Goal: Task Accomplishment & Management: Manage account settings

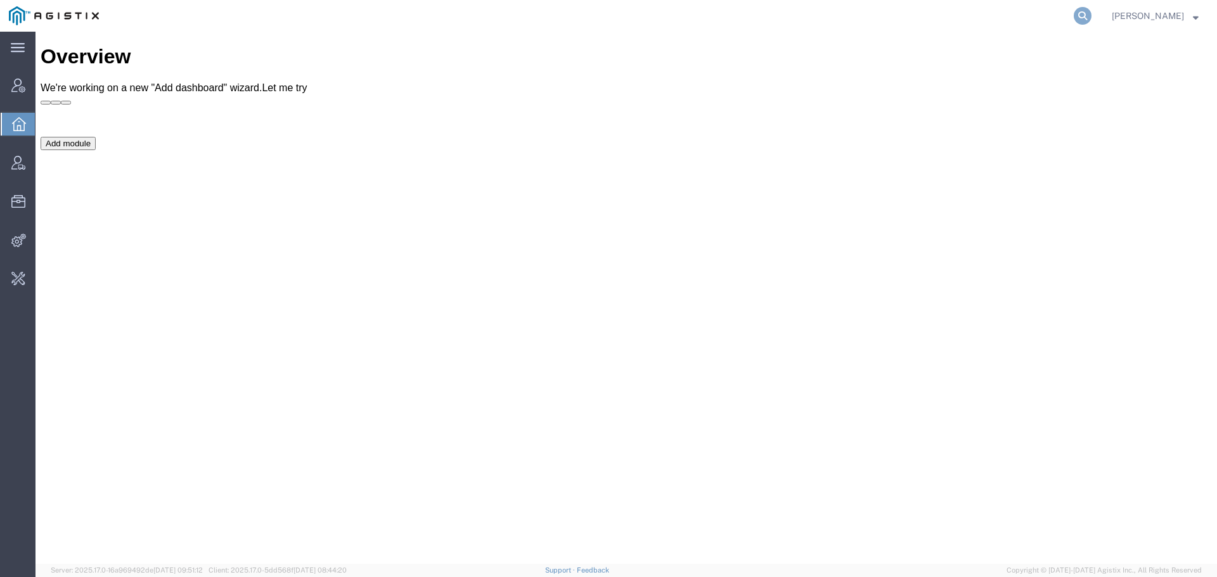
click at [1091, 10] on icon at bounding box center [1082, 16] width 18 height 18
type input "offline@synopsys"
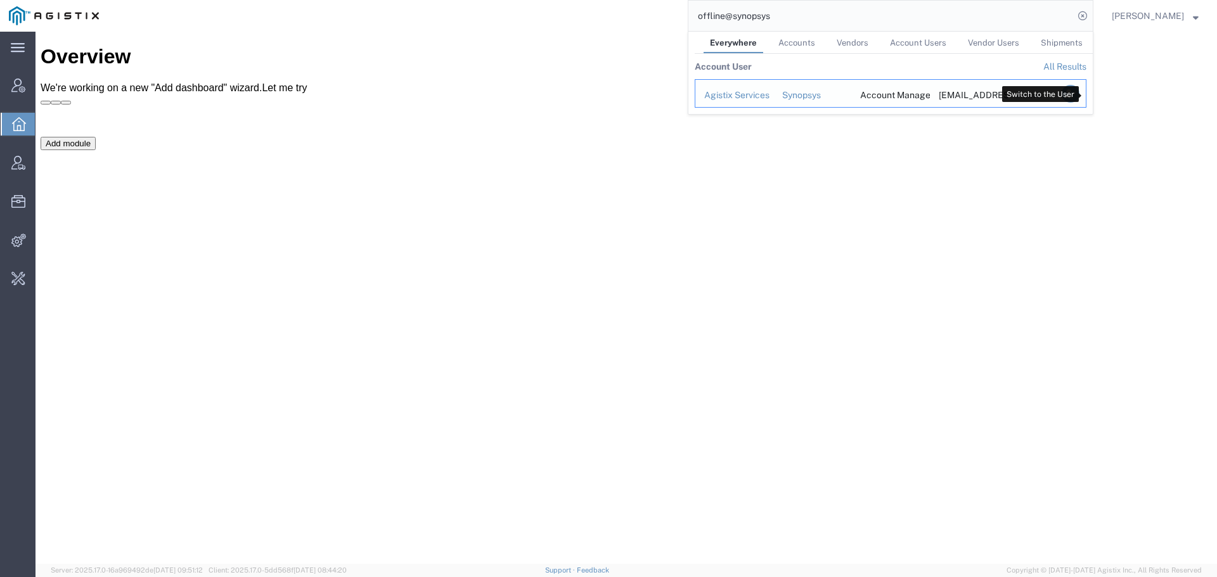
click at [1079, 91] on icon "Search Results" at bounding box center [1070, 94] width 18 height 18
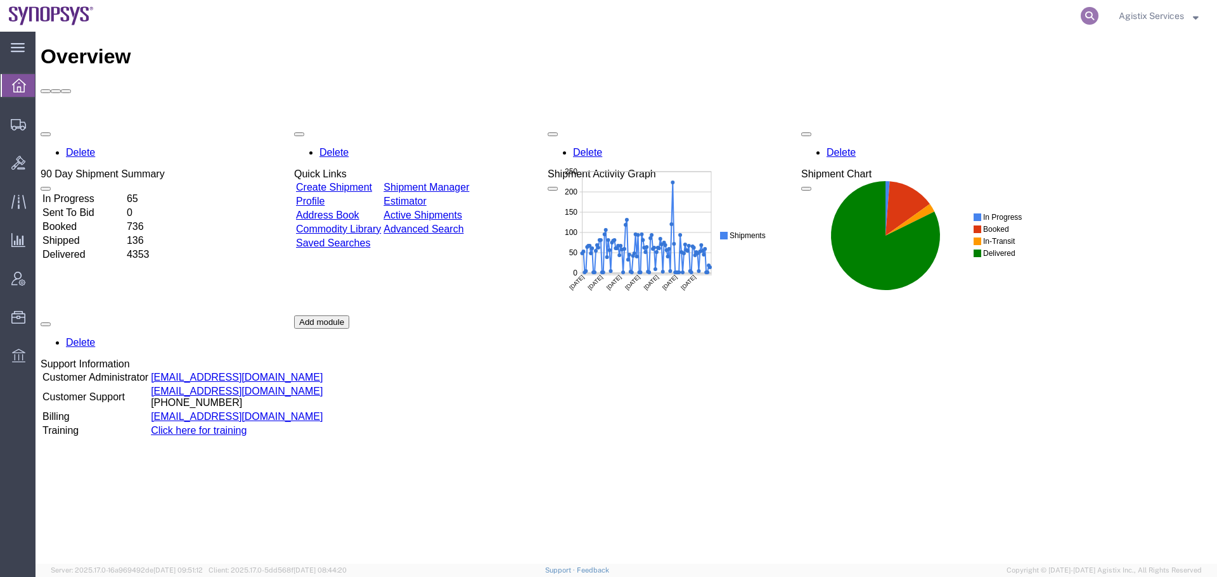
click at [1089, 16] on icon at bounding box center [1089, 16] width 18 height 18
paste input "56500793"
type input "56500793"
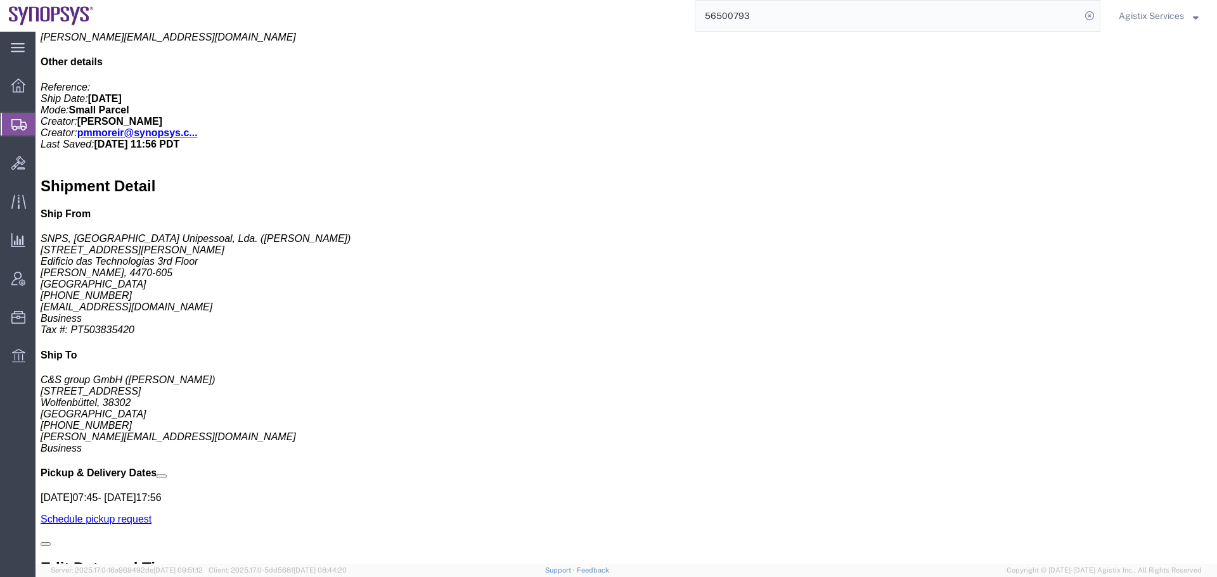
scroll to position [697, 0]
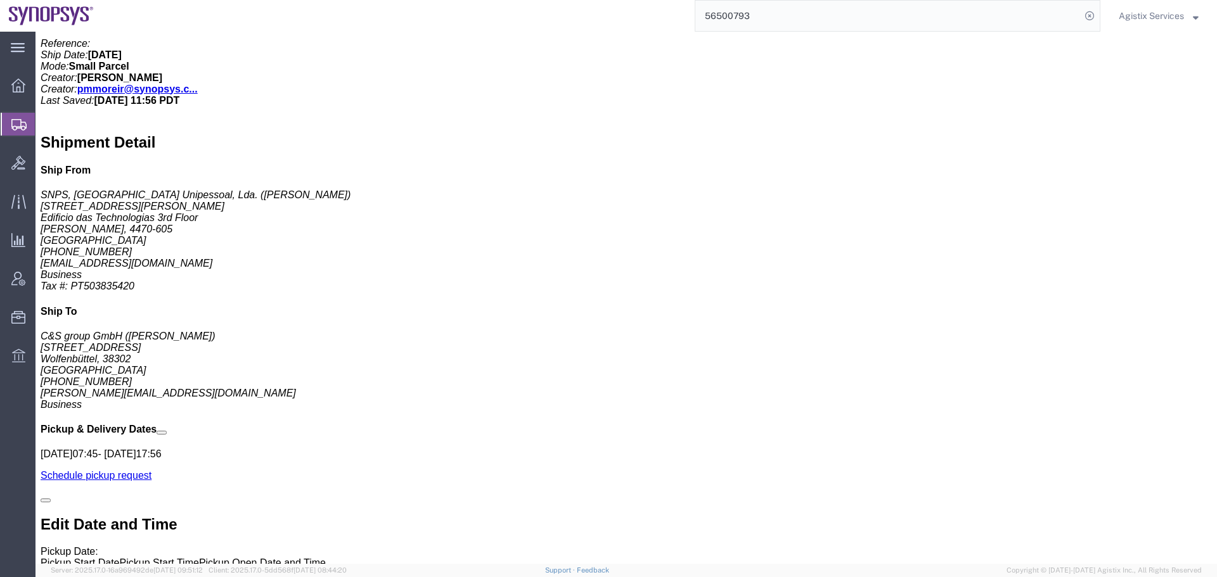
click link "Edit"
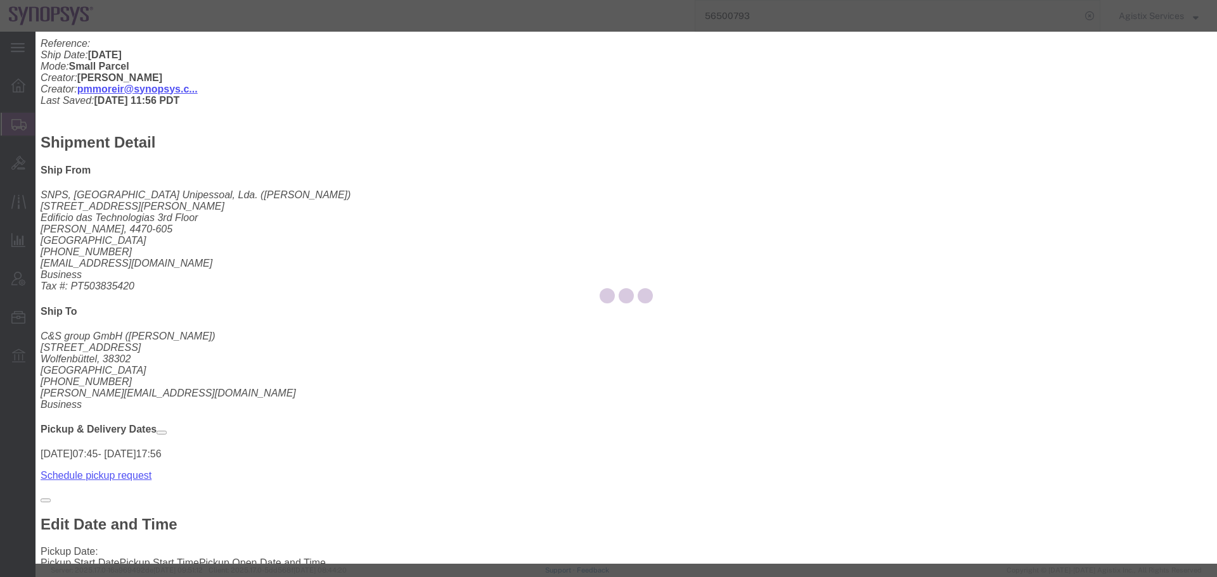
select select
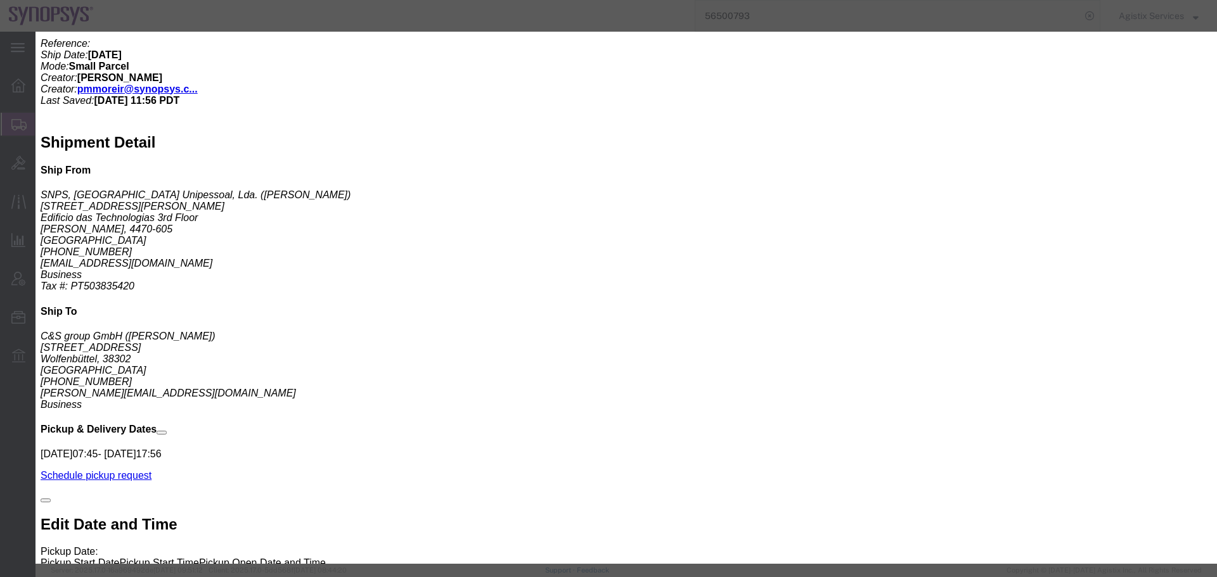
click input "[STREET_ADDRESS][PERSON_NAME]"
type input "R. Engenheiro [PERSON_NAME] 2650"
select select
click button "Save"
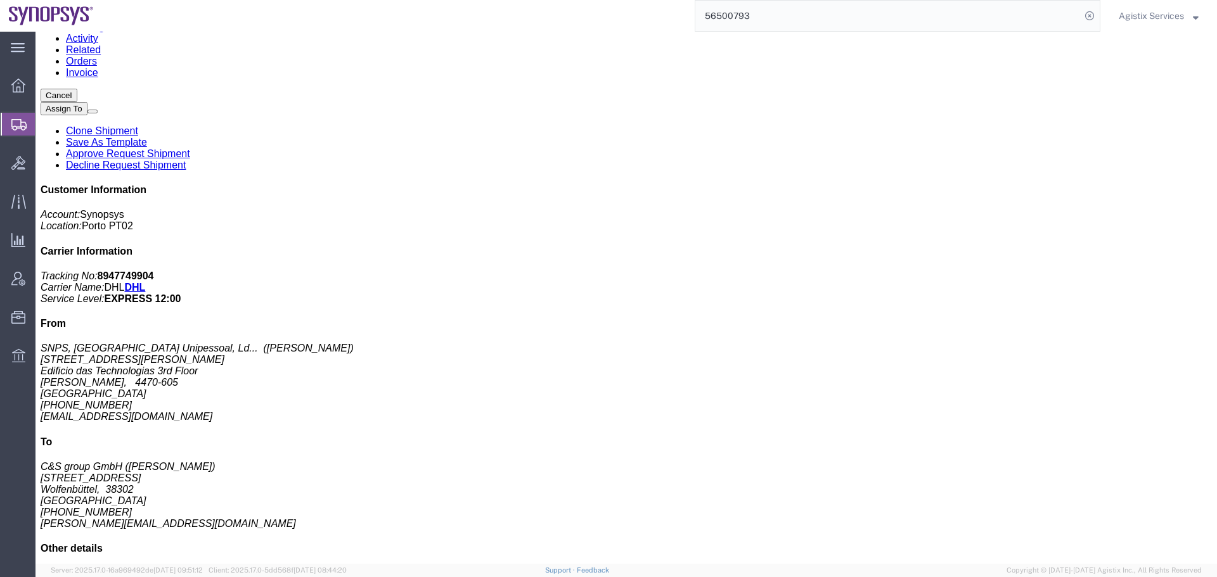
scroll to position [0, 0]
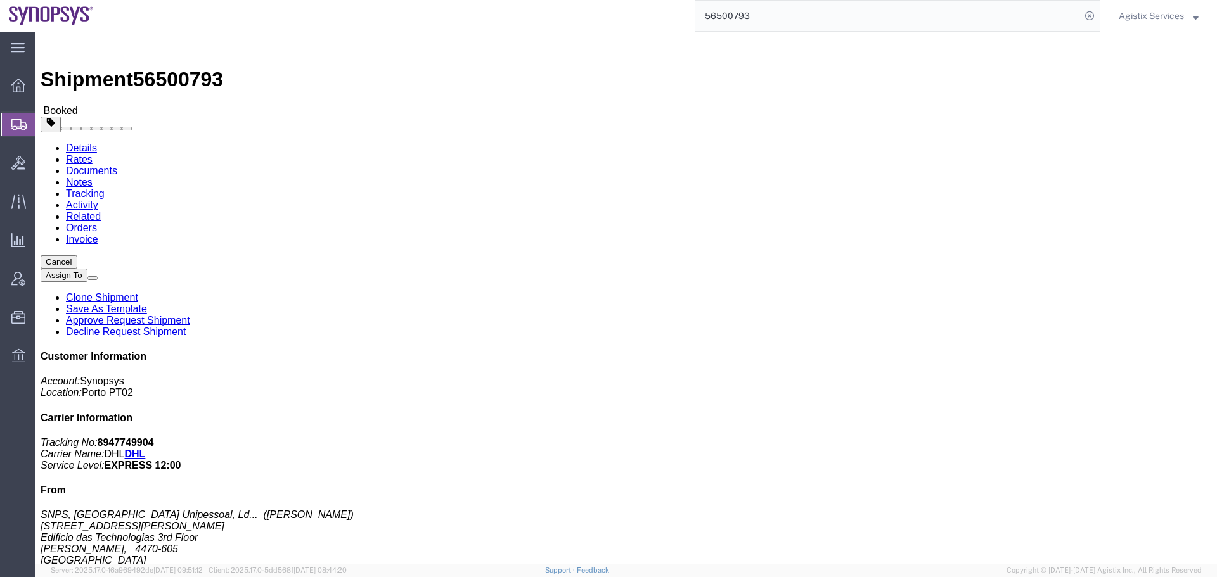
click span "button"
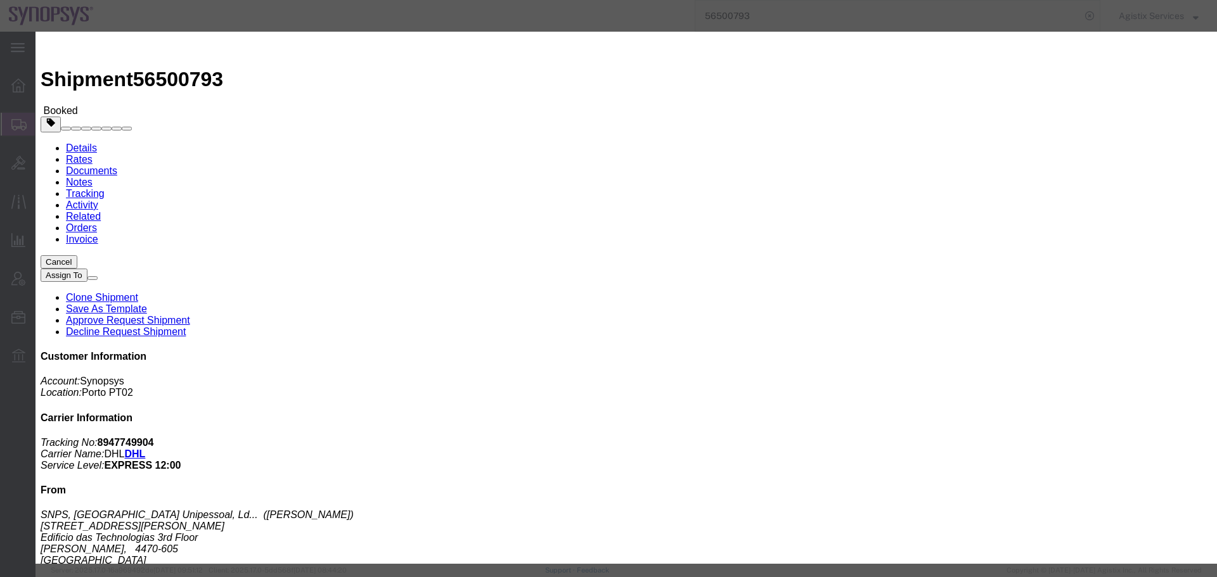
click div "[DATE] 7:45 AM"
click input "7:45 AM"
type input "10:00 AM"
drag, startPoint x: 416, startPoint y: 350, endPoint x: 463, endPoint y: 199, distance: 158.7
click button "Apply"
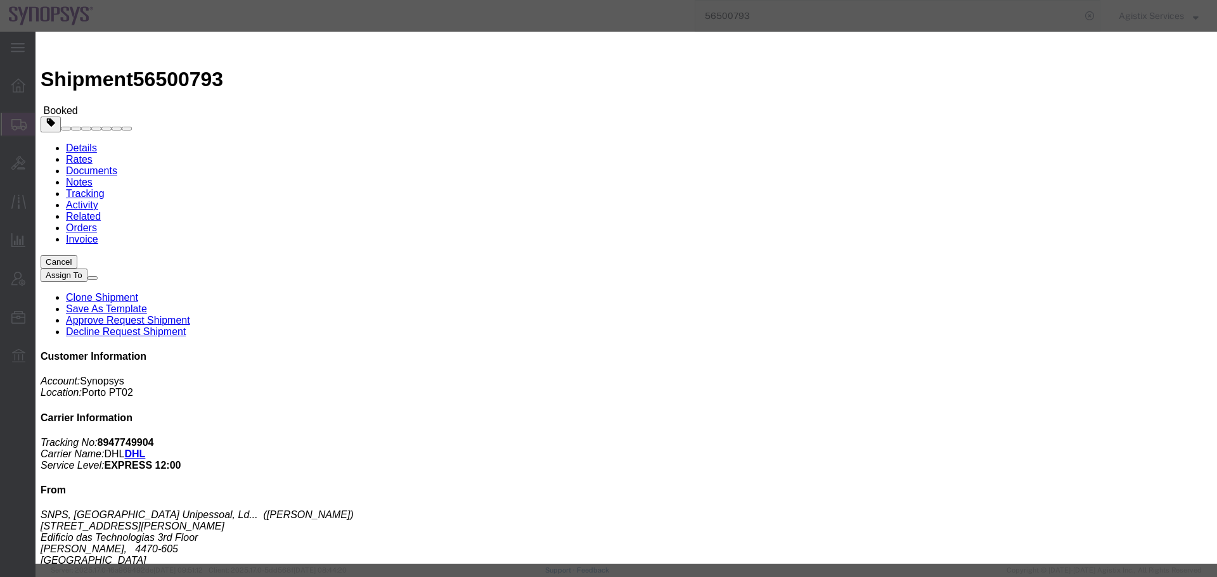
click div "[DATE] 11:00 AM"
type input "14:00 AM"
click button "Apply"
click button "Save"
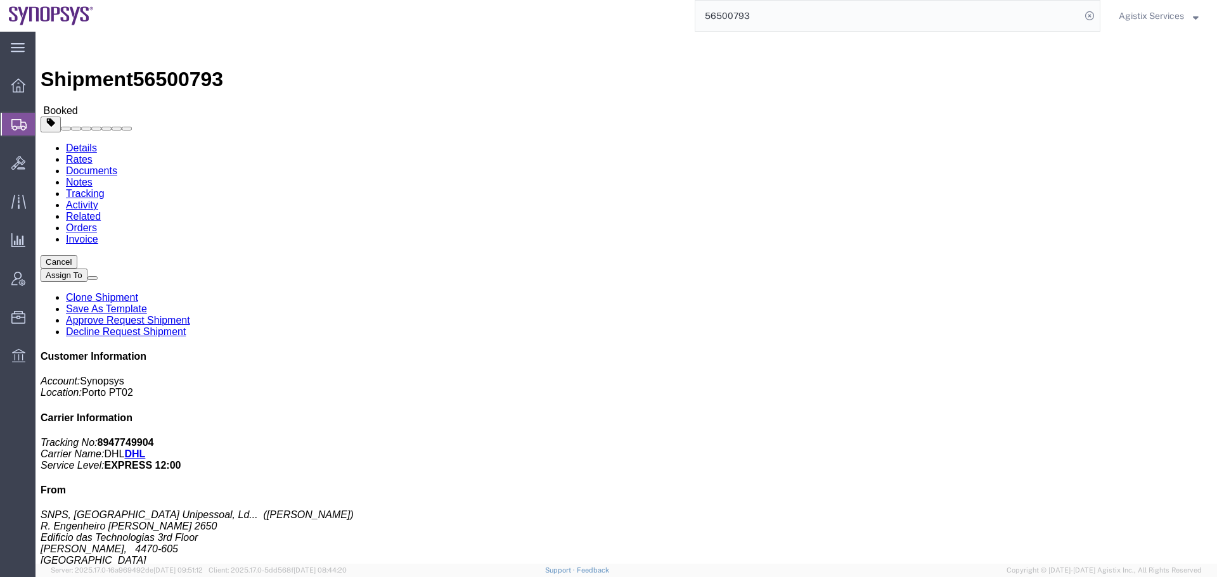
click button "Close"
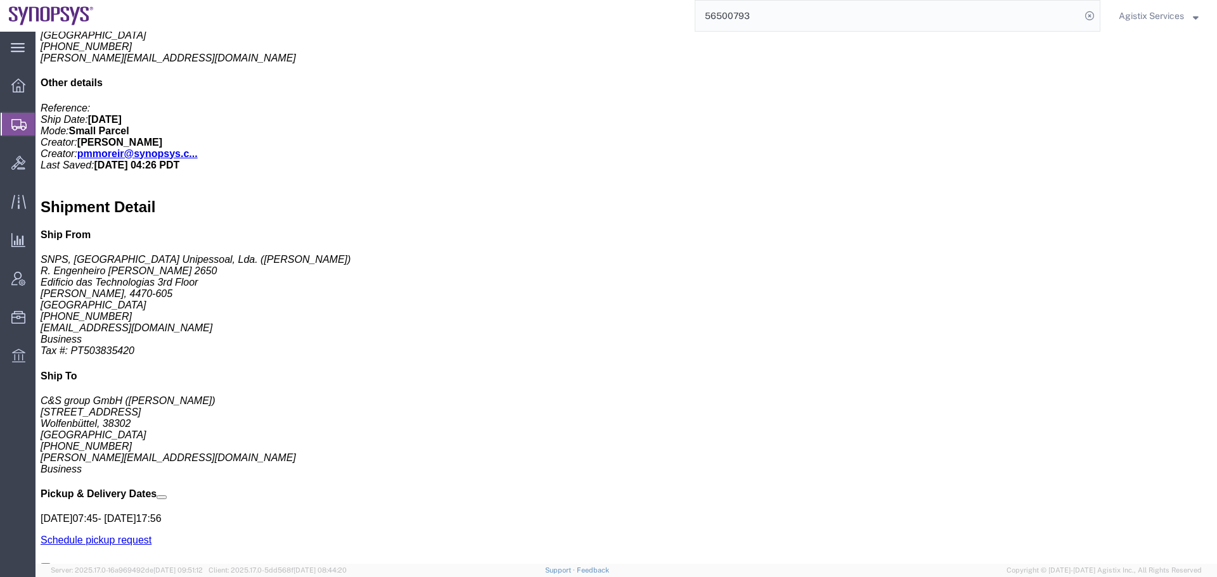
scroll to position [634, 0]
click icon
click link "Edit"
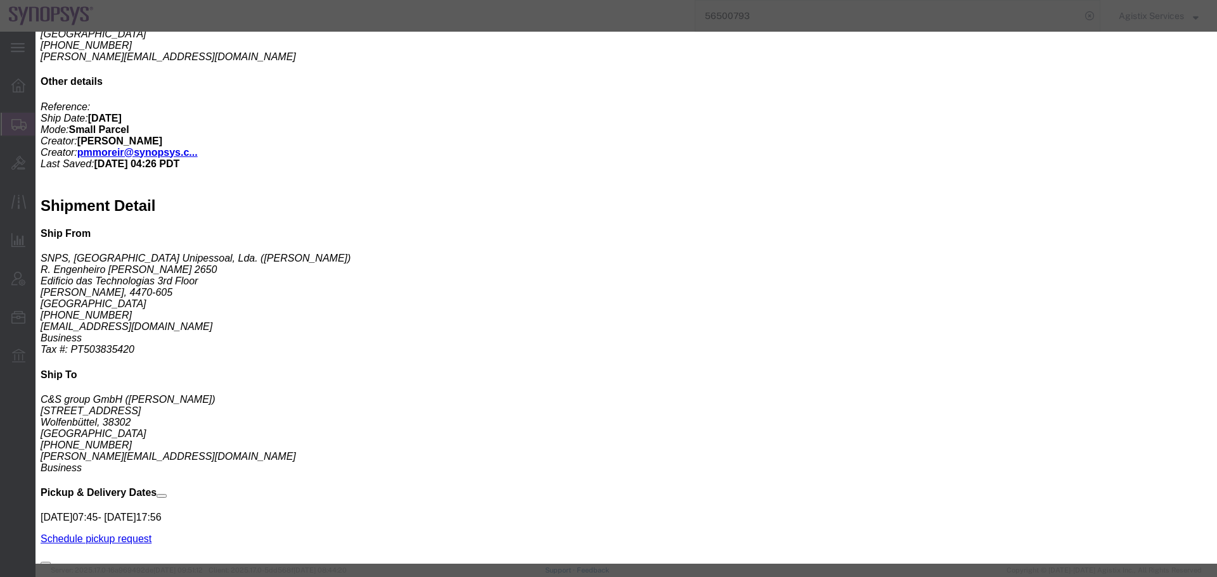
drag, startPoint x: 575, startPoint y: 214, endPoint x: 494, endPoint y: 214, distance: 81.7
click div "City [PERSON_NAME]"
drag, startPoint x: 562, startPoint y: 212, endPoint x: 570, endPoint y: 212, distance: 7.6
click input "[PERSON_NAME]"
drag, startPoint x: 577, startPoint y: 212, endPoint x: 520, endPoint y: 214, distance: 57.0
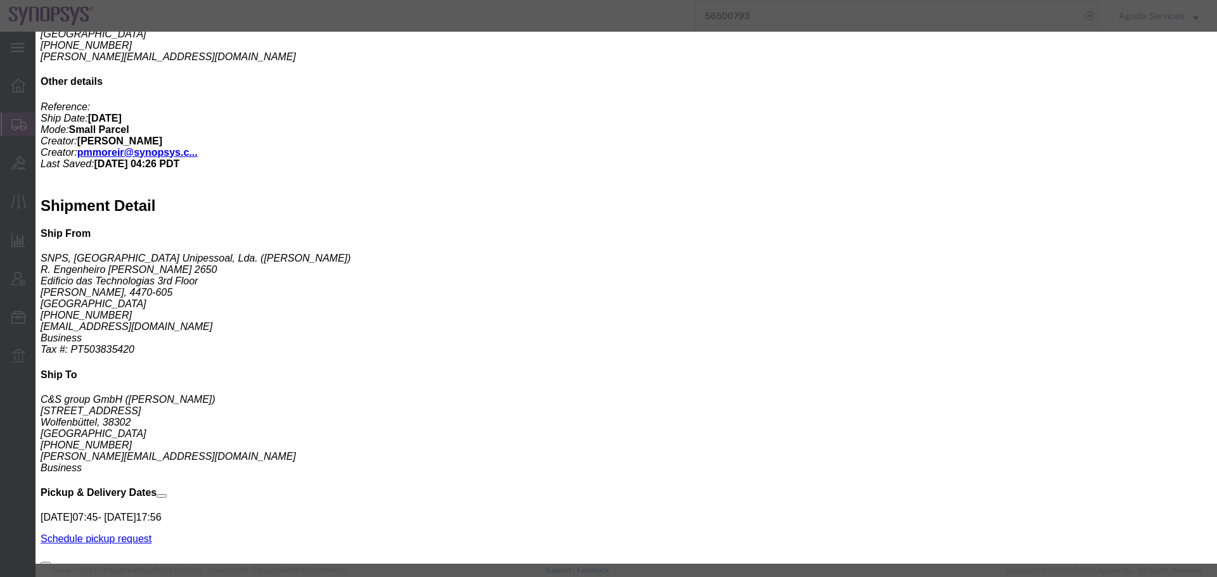
click div "[PERSON_NAME]"
drag, startPoint x: 558, startPoint y: 217, endPoint x: 568, endPoint y: 215, distance: 11.1
click input "[PERSON_NAME]"
drag, startPoint x: 576, startPoint y: 208, endPoint x: 423, endPoint y: 216, distance: 153.6
click div "City [PERSON_NAME]"
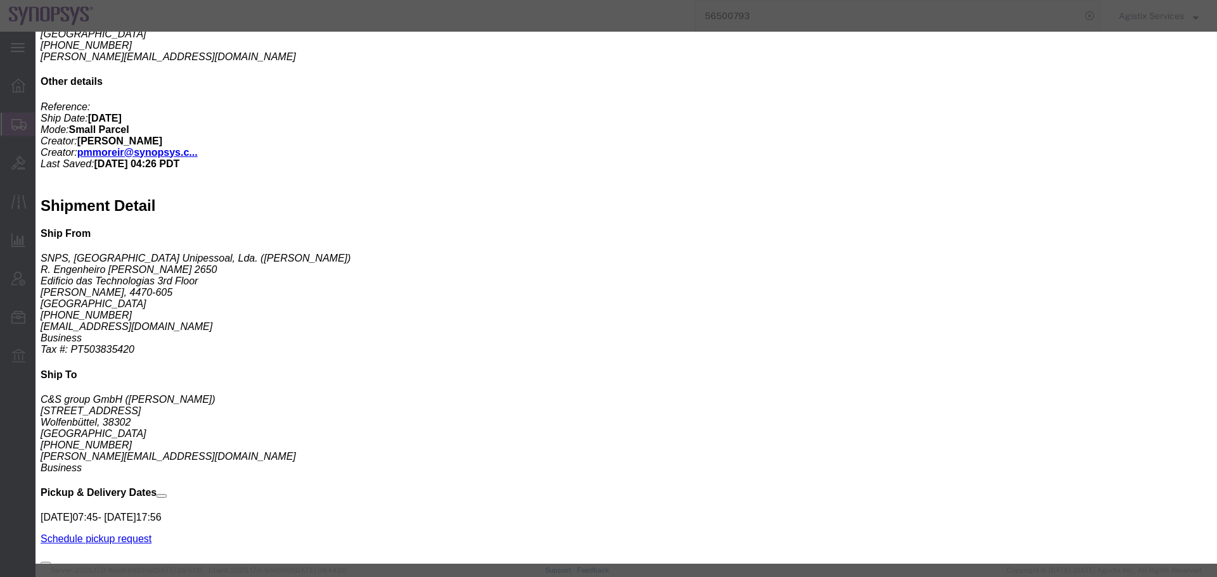
type input "[PERSON_NAME]"
click button "Save"
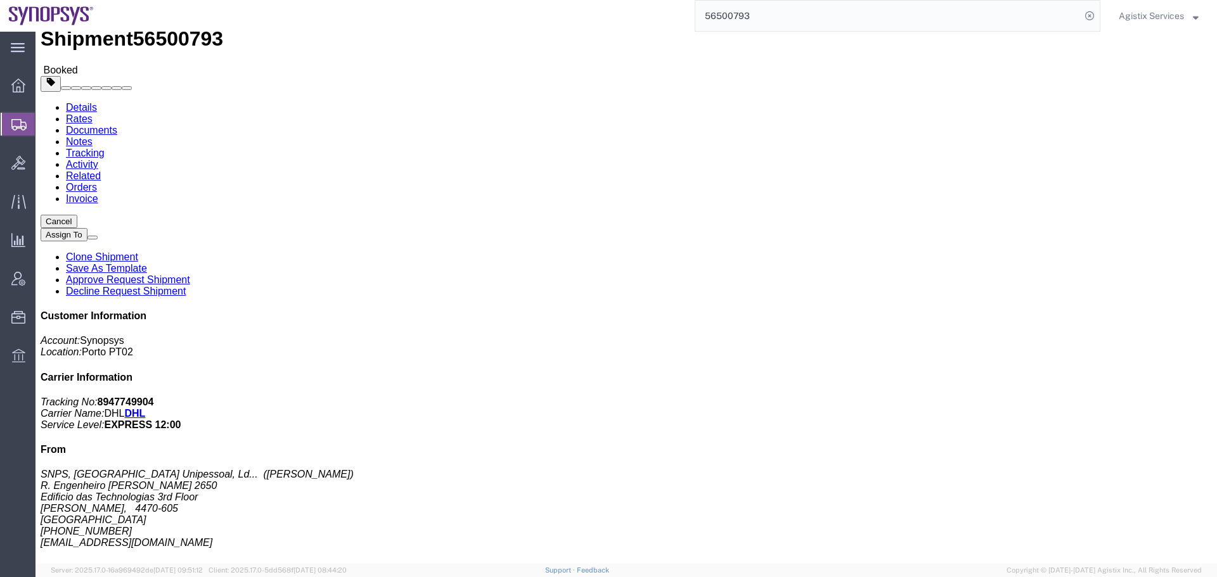
scroll to position [0, 0]
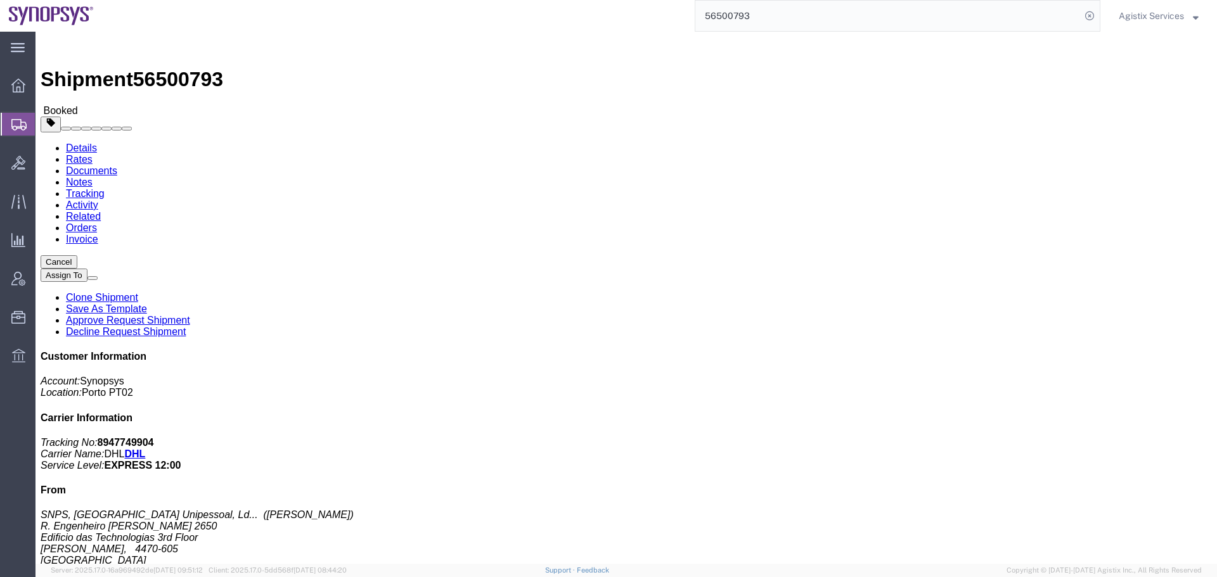
click span "button"
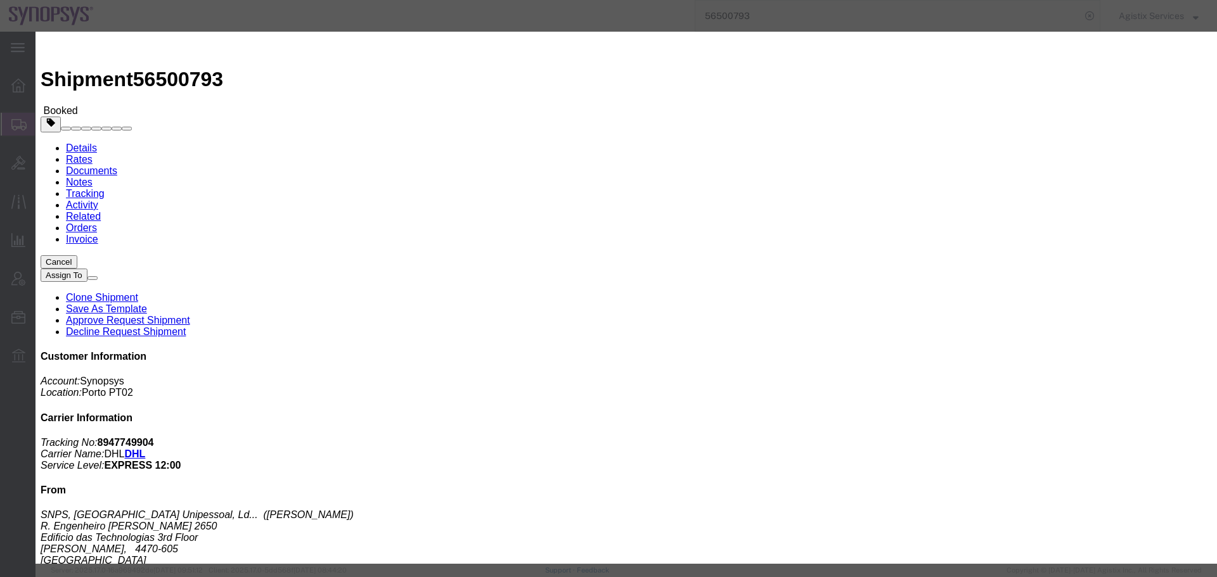
click div "[DATE] 7:45 AM"
click input "7:45 AM"
type input "10:00 AM"
click button "Apply"
click div "[DATE] 11:00 AM"
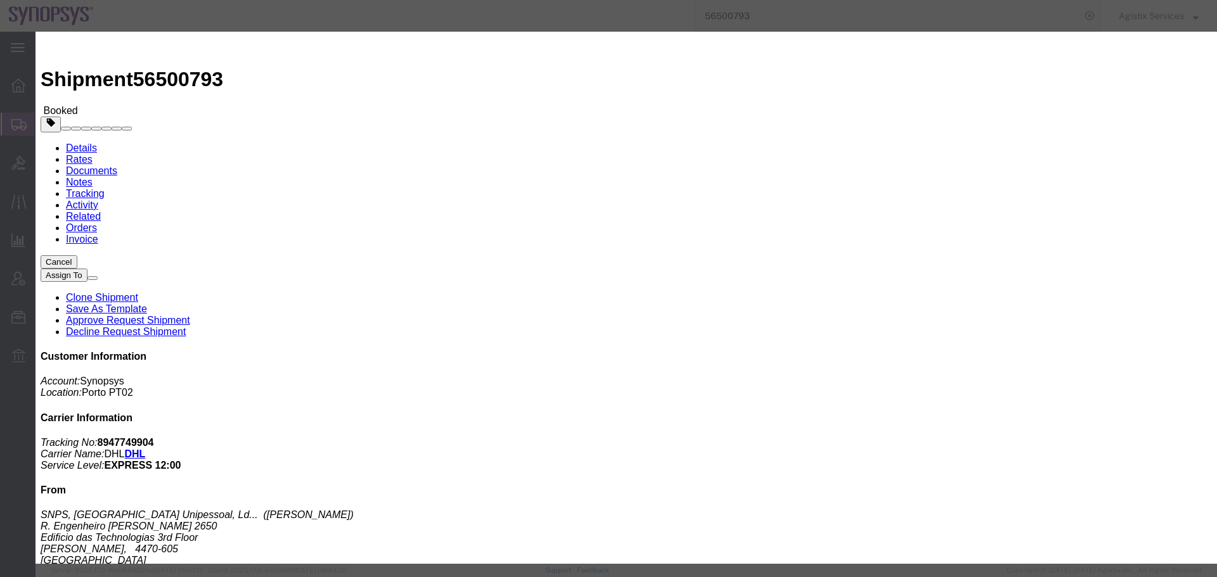
type input "14:00 AM"
click button "Apply"
click button "Save"
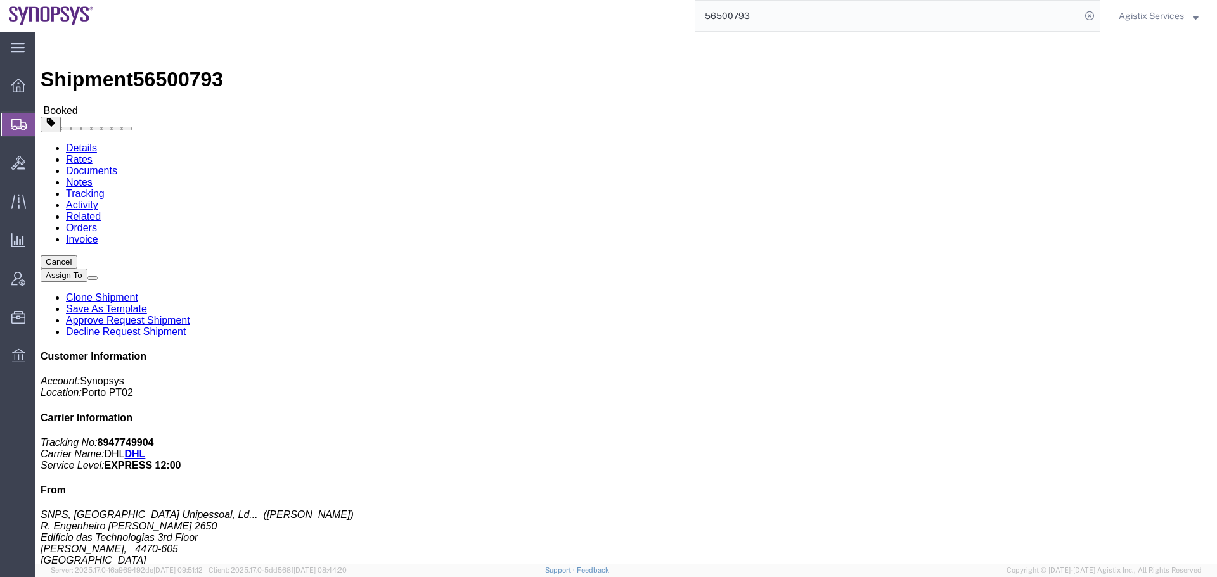
click button "Close"
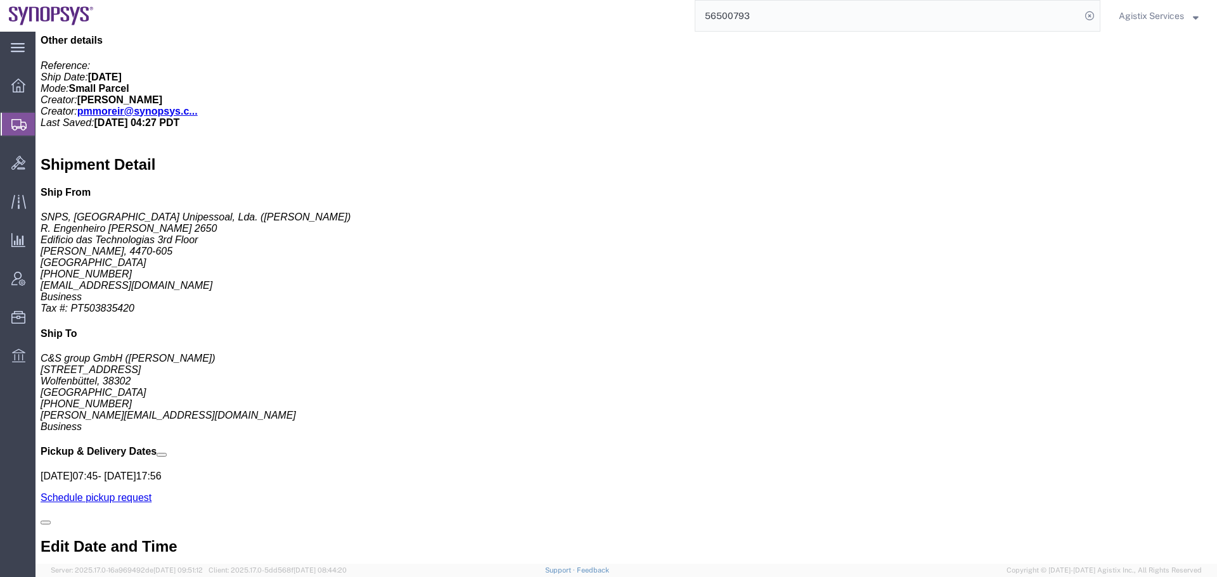
scroll to position [697, 0]
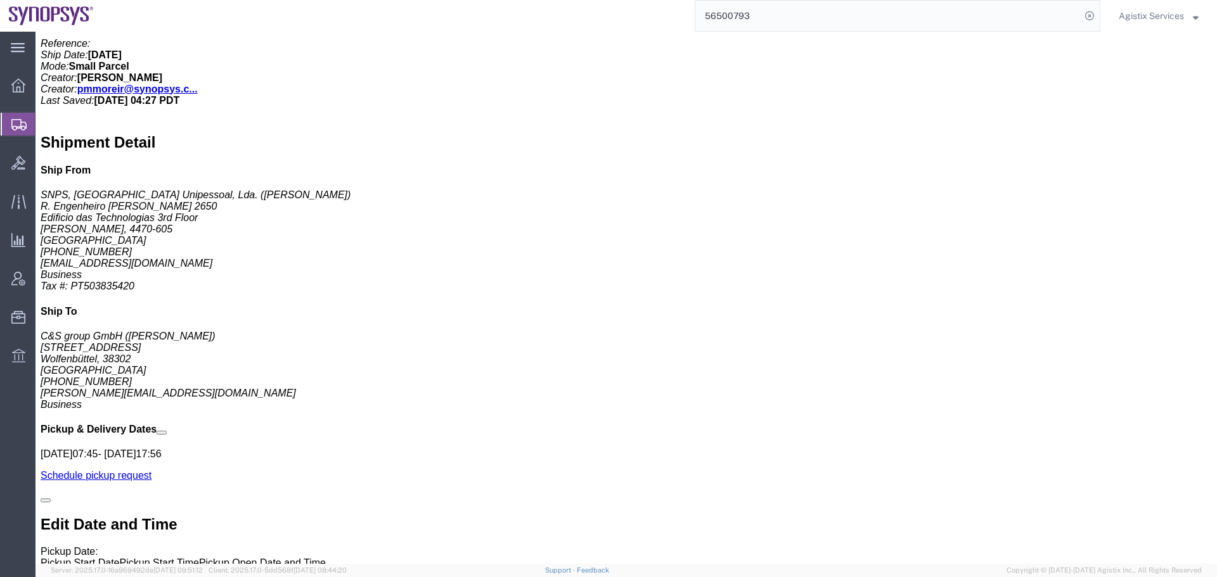
click icon
click link "Edit"
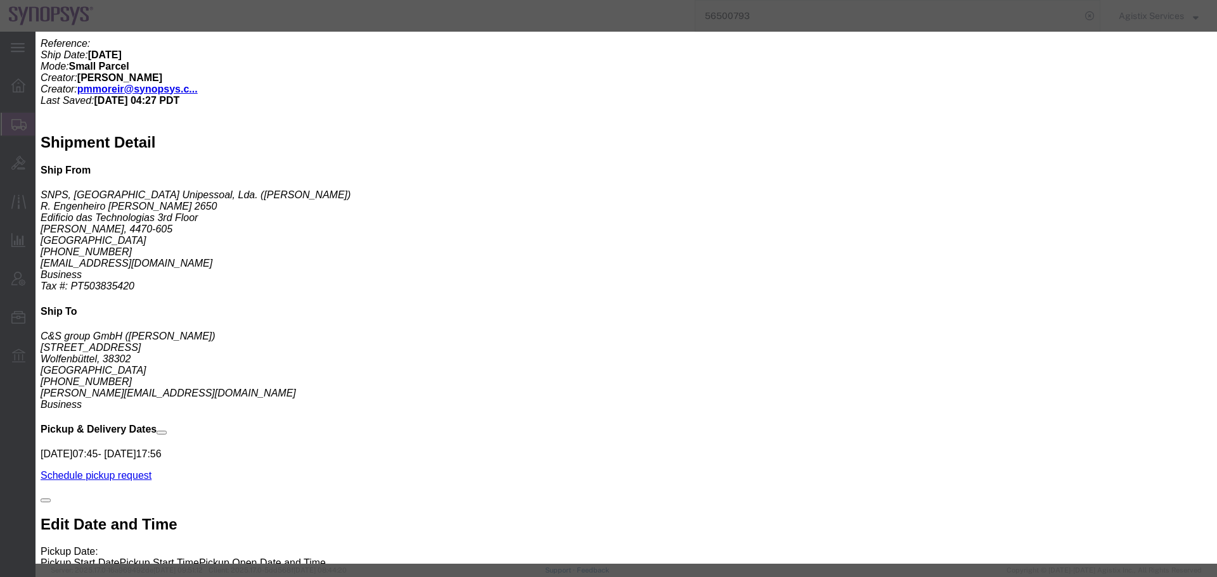
click input "[PERSON_NAME]"
paste input "[PERSON_NAME]"
type input "[PERSON_NAME]"
click button "Save"
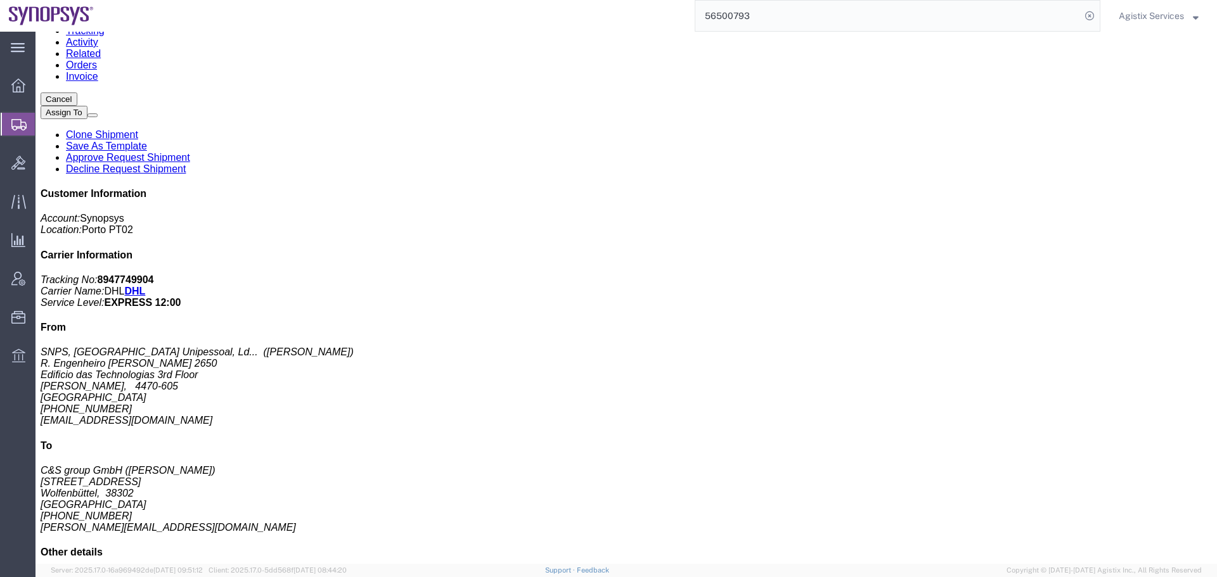
scroll to position [0, 0]
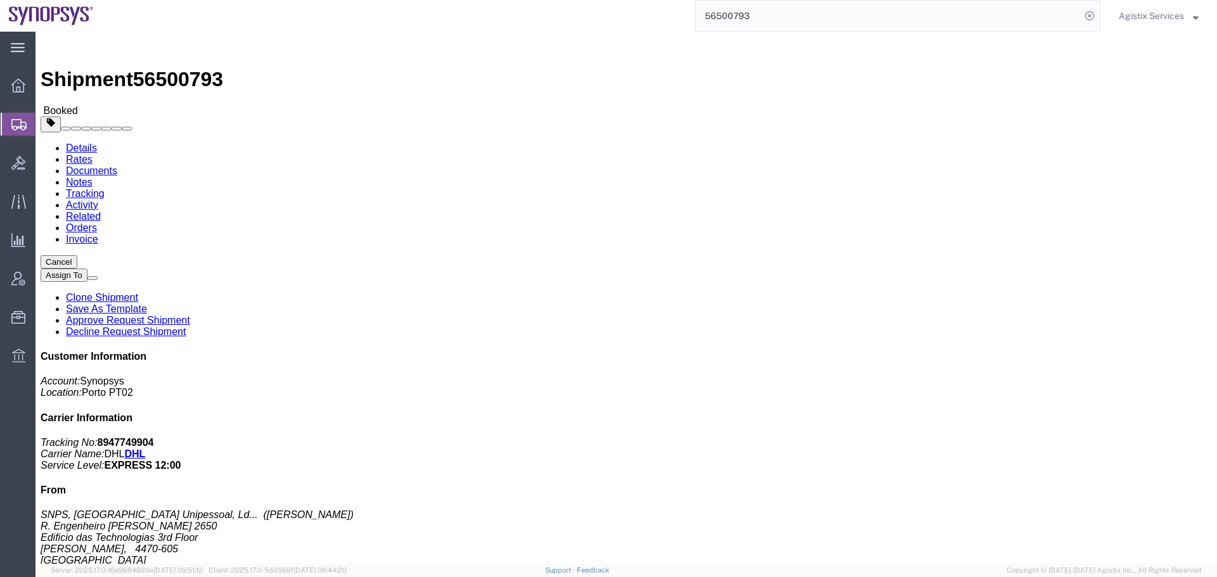
drag, startPoint x: 32, startPoint y: 173, endPoint x: 15, endPoint y: 173, distance: 17.7
click address "SNPS, [GEOGRAPHIC_DATA] Unipessoal, Lda. ([PERSON_NAME]) [PERSON_NAME][STREET_A…"
copy address "[PERSON_NAME]"
click at [16, 98] on div at bounding box center [18, 85] width 35 height 25
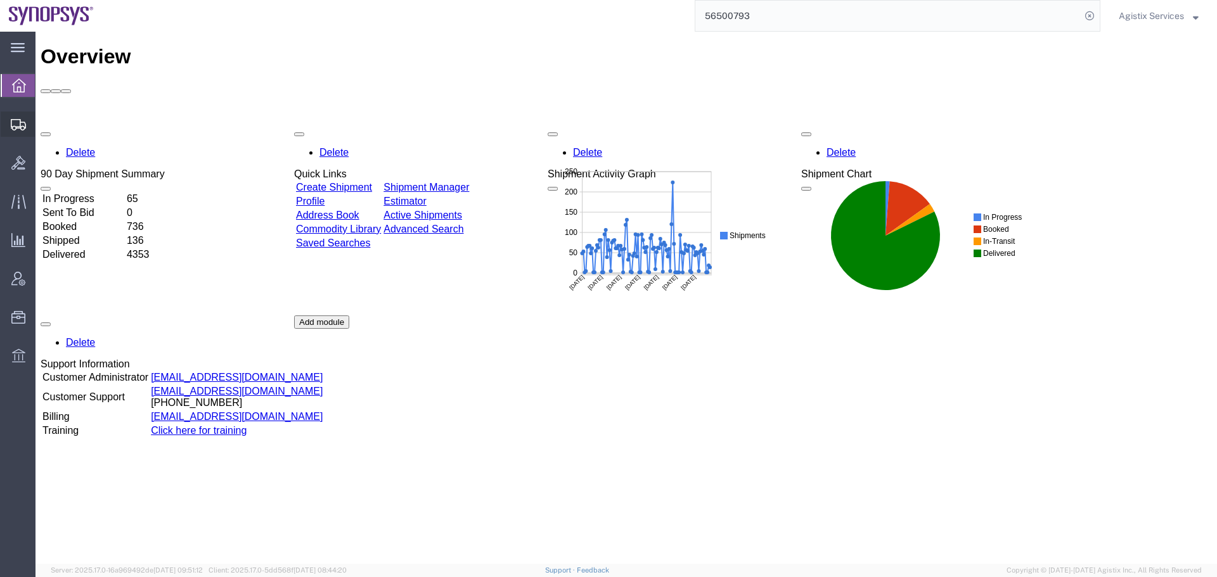
drag, startPoint x: 77, startPoint y: 141, endPoint x: 222, endPoint y: 110, distance: 148.5
click at [0, 0] on span "Shipment Manager" at bounding box center [0, 0] width 0 height 0
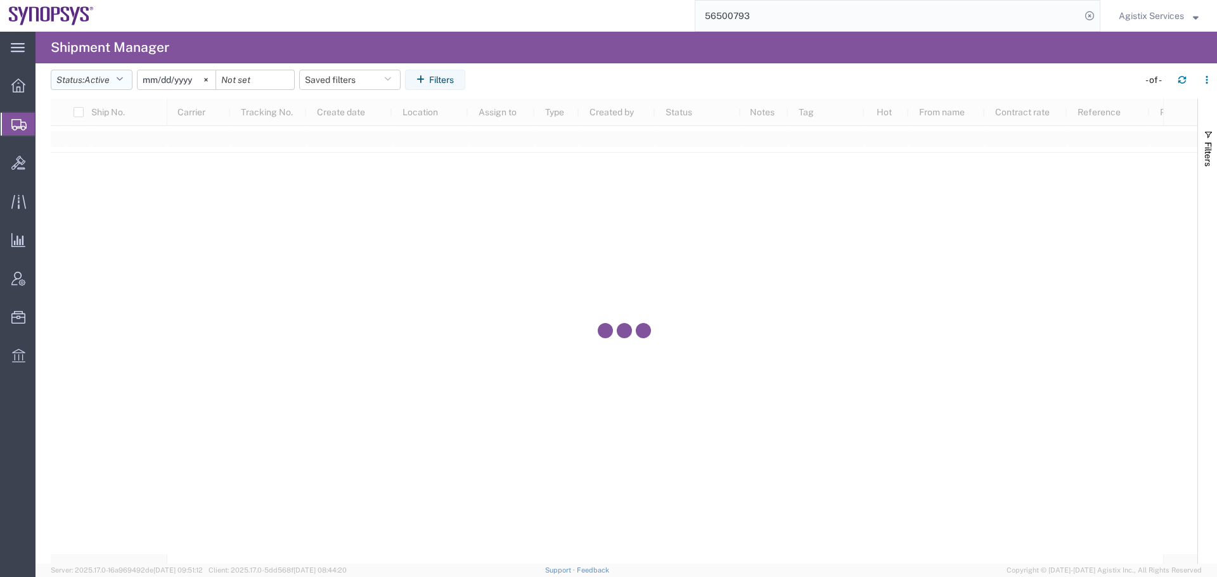
click at [110, 75] on span "Active" at bounding box center [96, 80] width 25 height 10
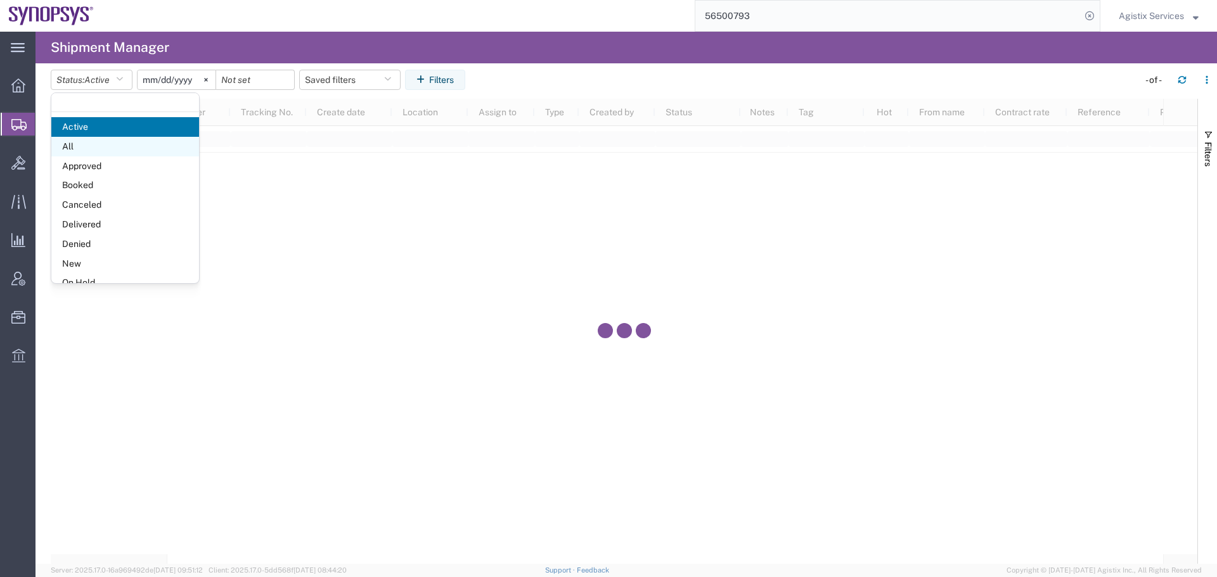
click at [99, 146] on span "All" at bounding box center [125, 147] width 148 height 20
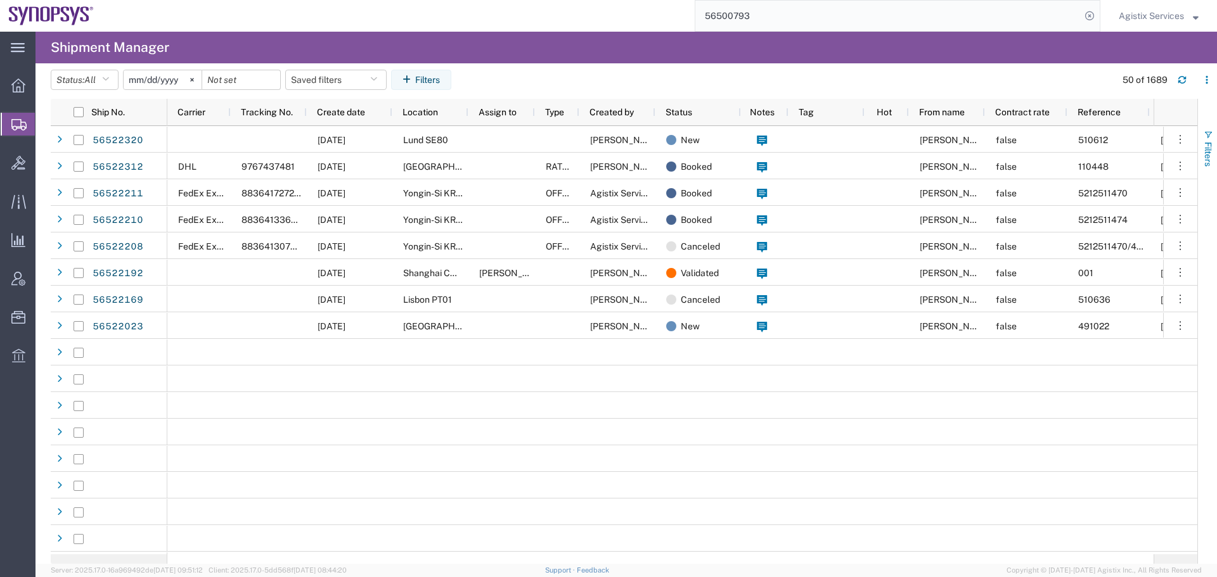
click at [1210, 161] on span "Filters" at bounding box center [1208, 154] width 10 height 25
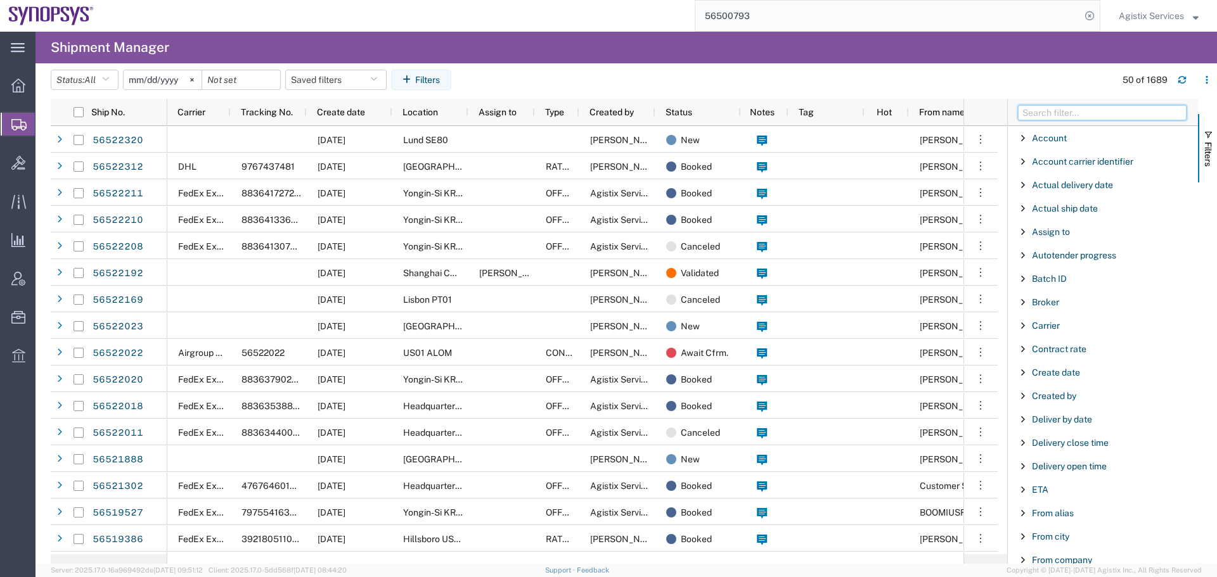
click at [1081, 115] on input "Filter Columns Input" at bounding box center [1102, 112] width 169 height 15
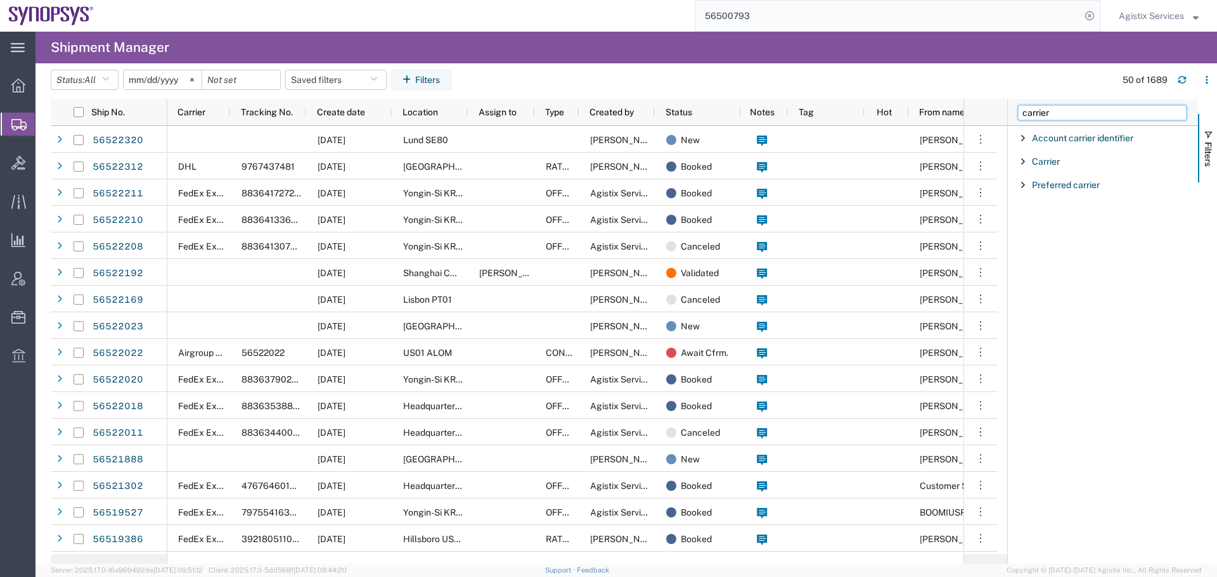
type input "carrier"
click at [1025, 159] on span "Filter List 3 Filters" at bounding box center [1023, 162] width 10 height 10
click at [1050, 213] on input "Filter Value" at bounding box center [1107, 214] width 166 height 15
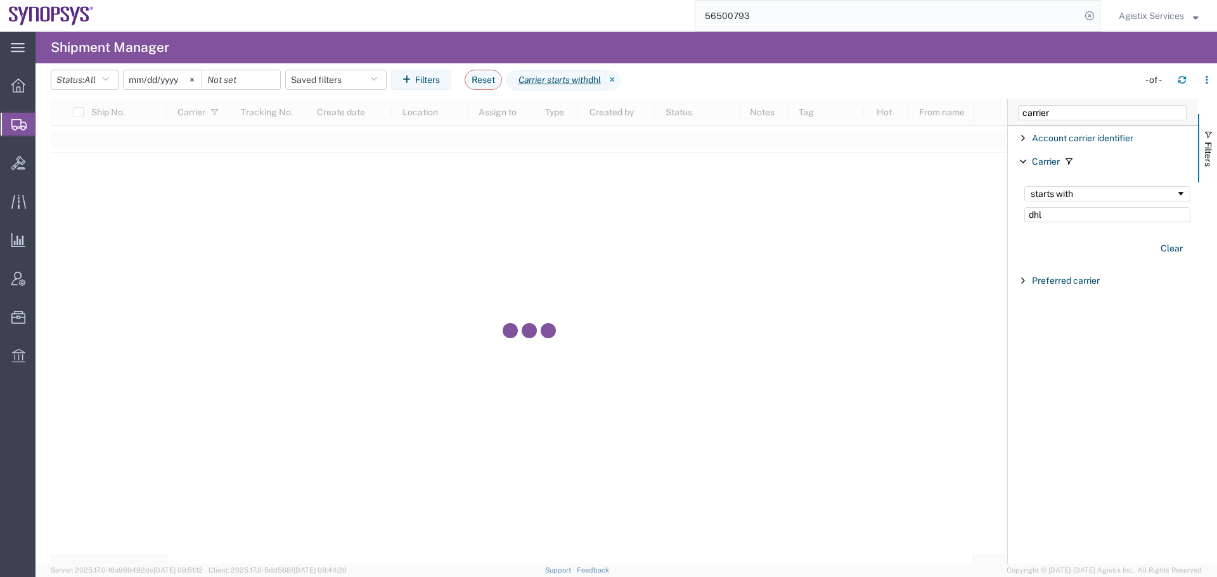
type input "dhl"
click at [1072, 104] on div "carrier" at bounding box center [1103, 112] width 190 height 27
drag, startPoint x: 1061, startPoint y: 115, endPoint x: 881, endPoint y: 131, distance: 180.0
click at [916, 124] on div "Ship No. Carrier Tracking No. Create date Location Assign to Type Created by St…" at bounding box center [634, 331] width 1166 height 465
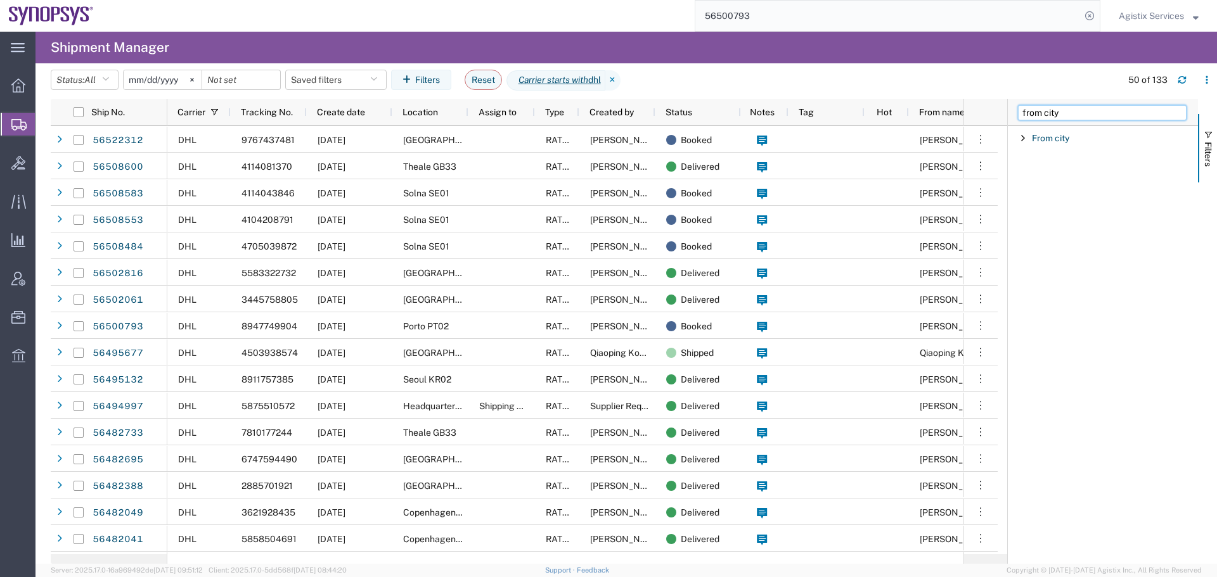
type input "from city"
click at [1022, 139] on span "Filter List 1 Filters" at bounding box center [1023, 138] width 10 height 10
click at [1055, 195] on input "Filter Value" at bounding box center [1107, 191] width 166 height 15
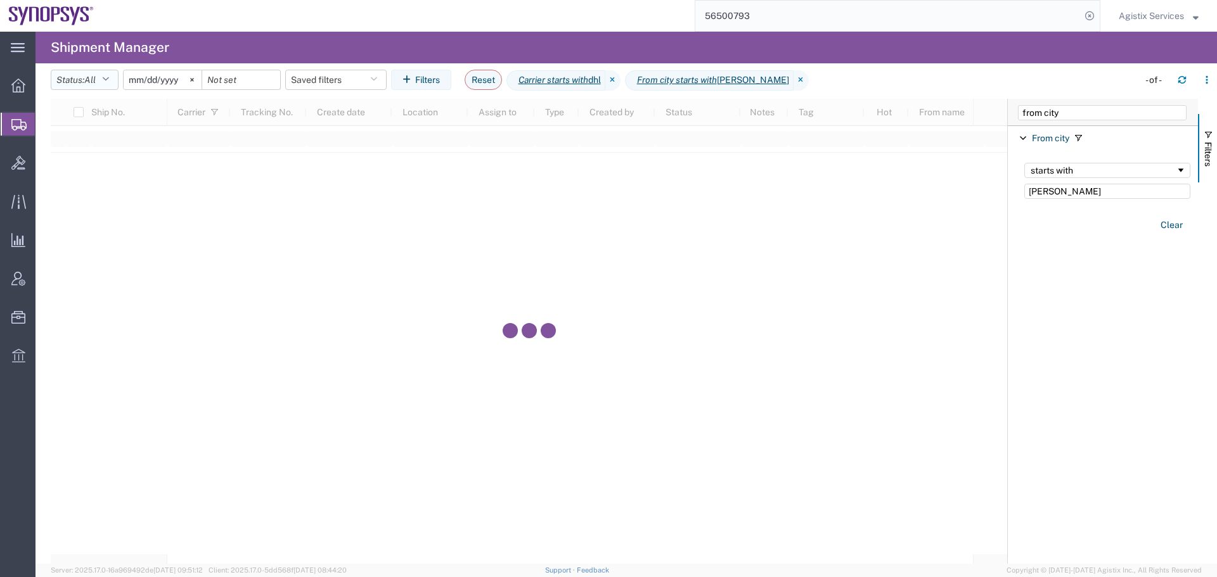
type input "[PERSON_NAME]"
click at [89, 78] on span "All" at bounding box center [89, 80] width 11 height 10
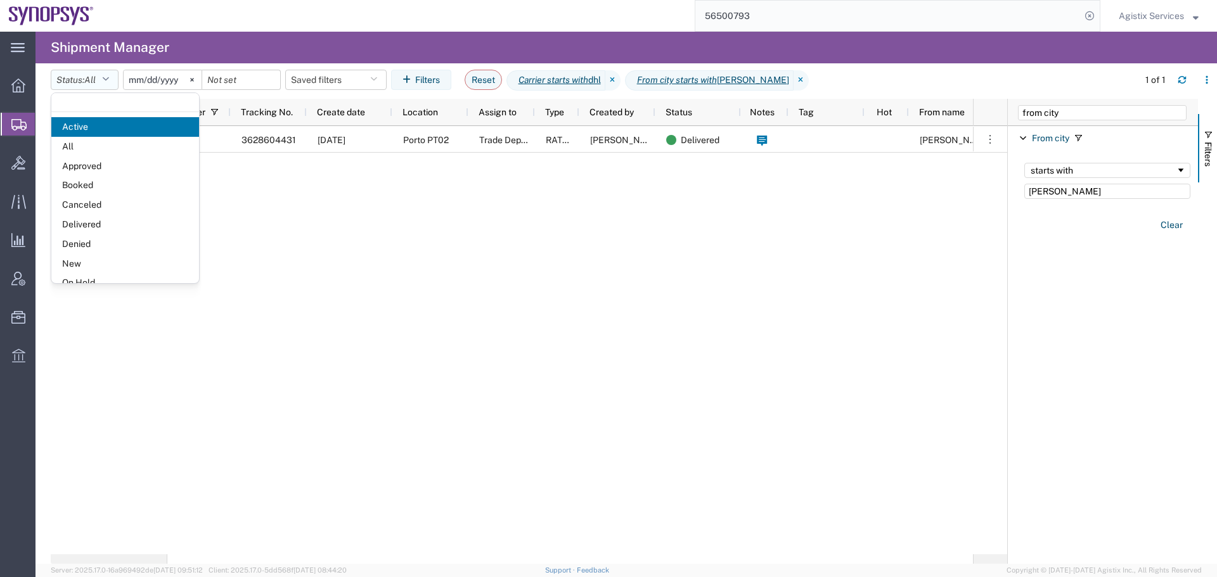
click at [90, 79] on span "All" at bounding box center [89, 80] width 11 height 10
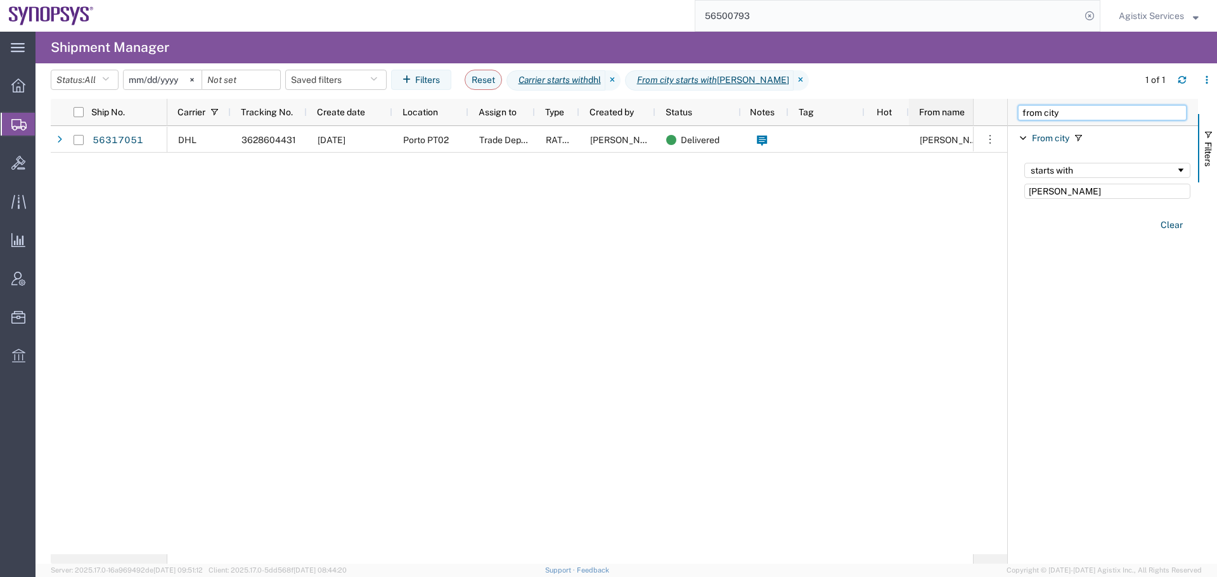
drag, startPoint x: 1092, startPoint y: 118, endPoint x: 926, endPoint y: 118, distance: 166.0
click at [926, 118] on div "Ship No. Carrier Tracking No. Create date Location Assign to Type Created by St…" at bounding box center [634, 331] width 1166 height 465
type input "type"
click at [1023, 158] on span "Filter List 2 Filters" at bounding box center [1023, 162] width 10 height 10
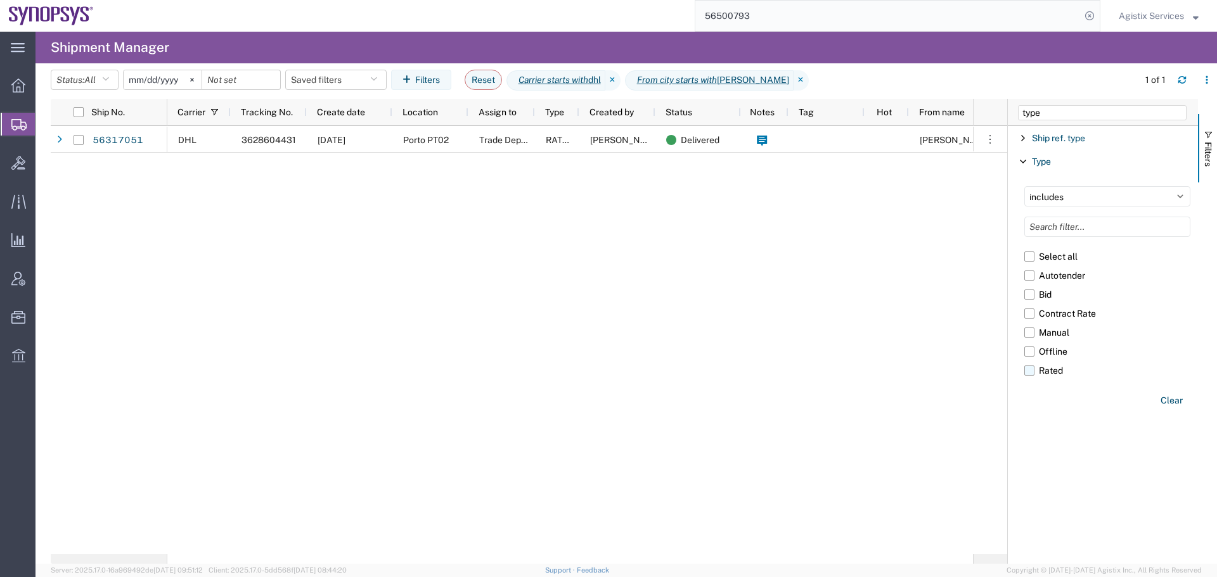
click at [1029, 373] on label "Rated" at bounding box center [1107, 370] width 166 height 19
click at [0, 0] on input "Rated" at bounding box center [0, 0] width 0 height 0
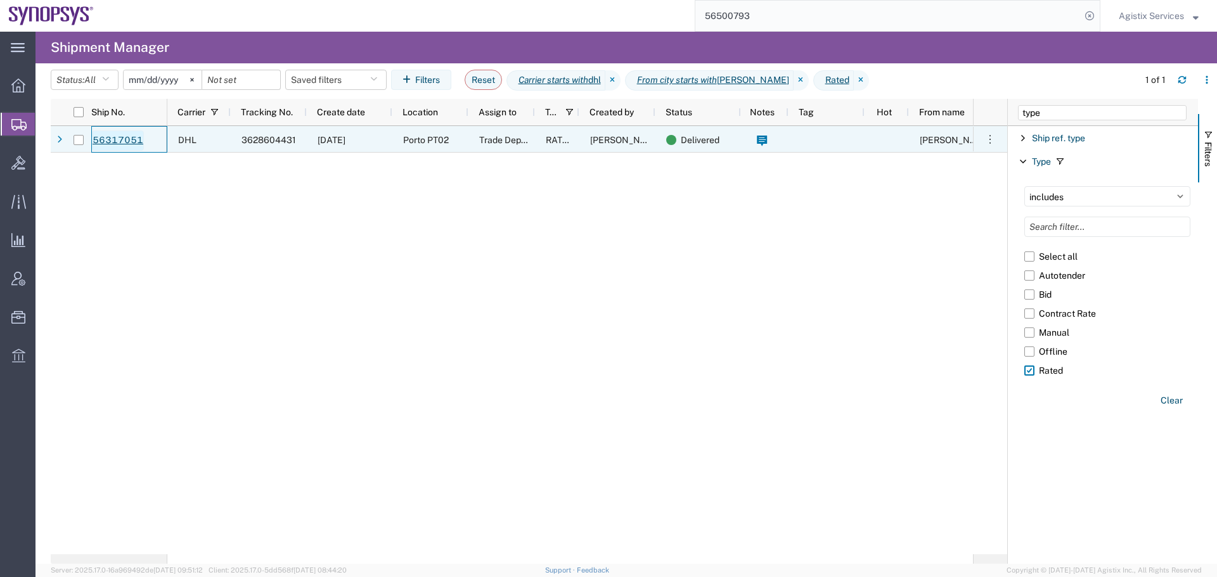
click at [118, 139] on link "56317051" at bounding box center [118, 141] width 52 height 20
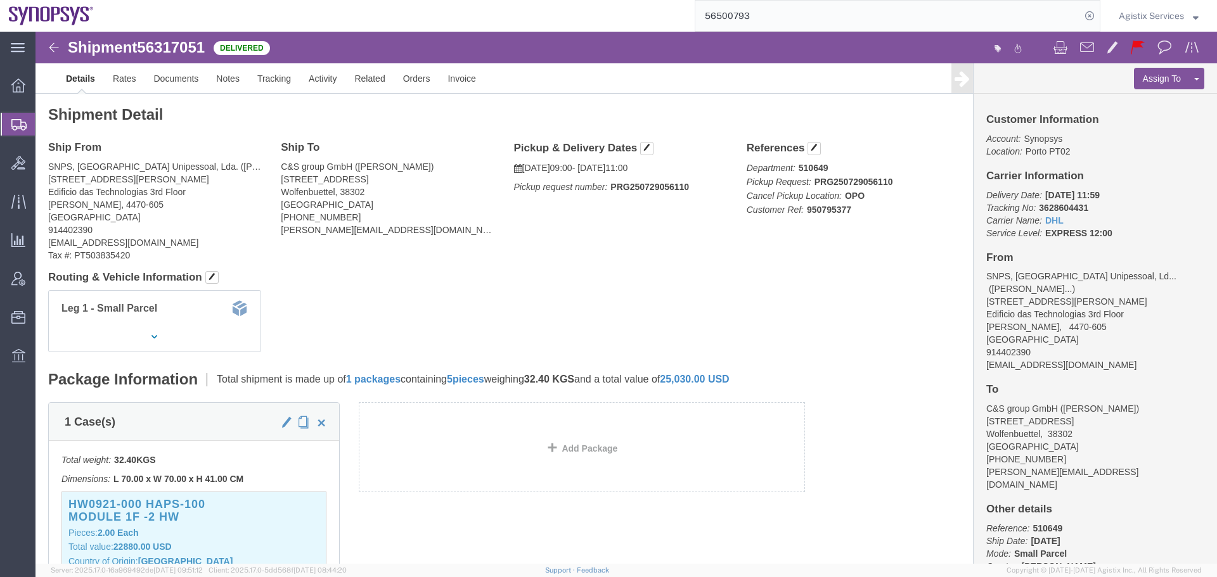
click span "56317051"
copy span "56317051"
click at [741, 21] on input "56500793" at bounding box center [887, 16] width 385 height 30
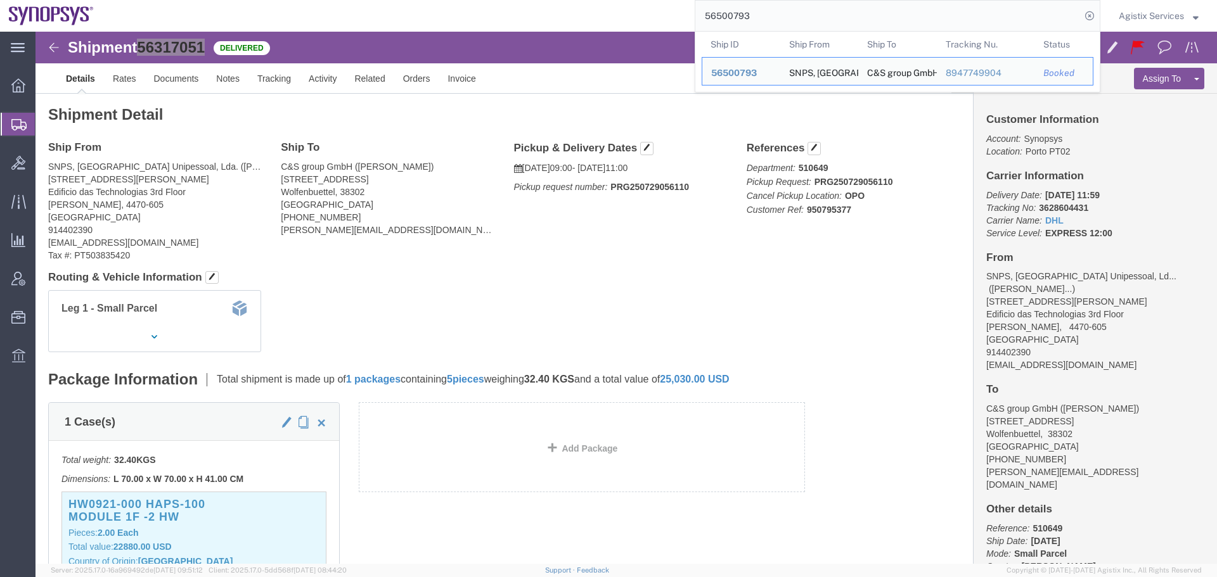
click at [741, 21] on input "56500793" at bounding box center [887, 16] width 385 height 30
paste input "468069"
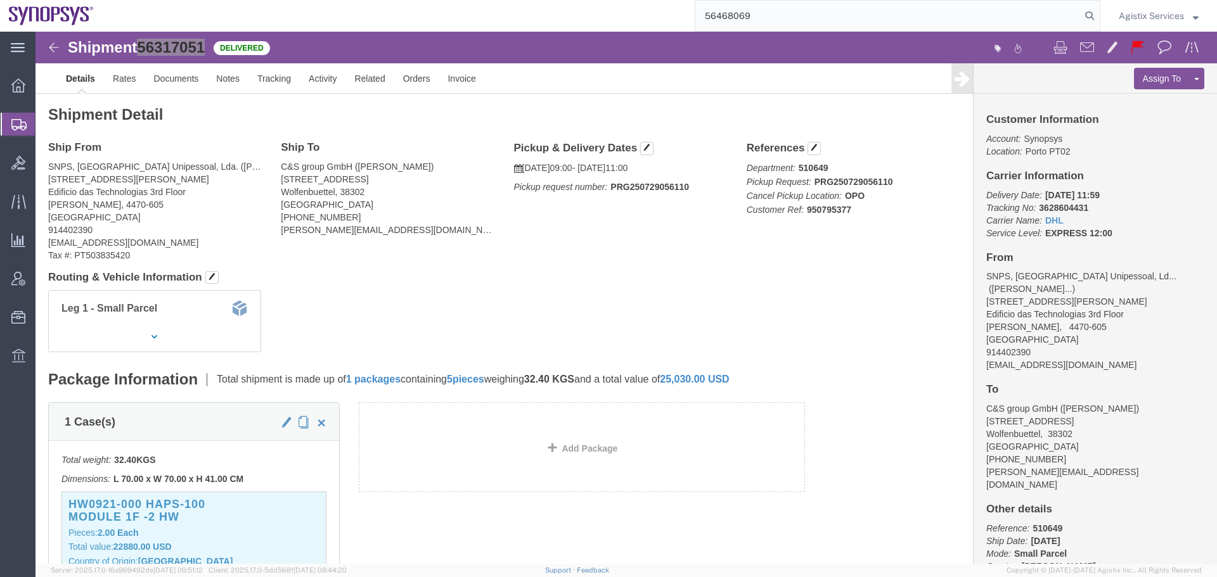
type input "56468069"
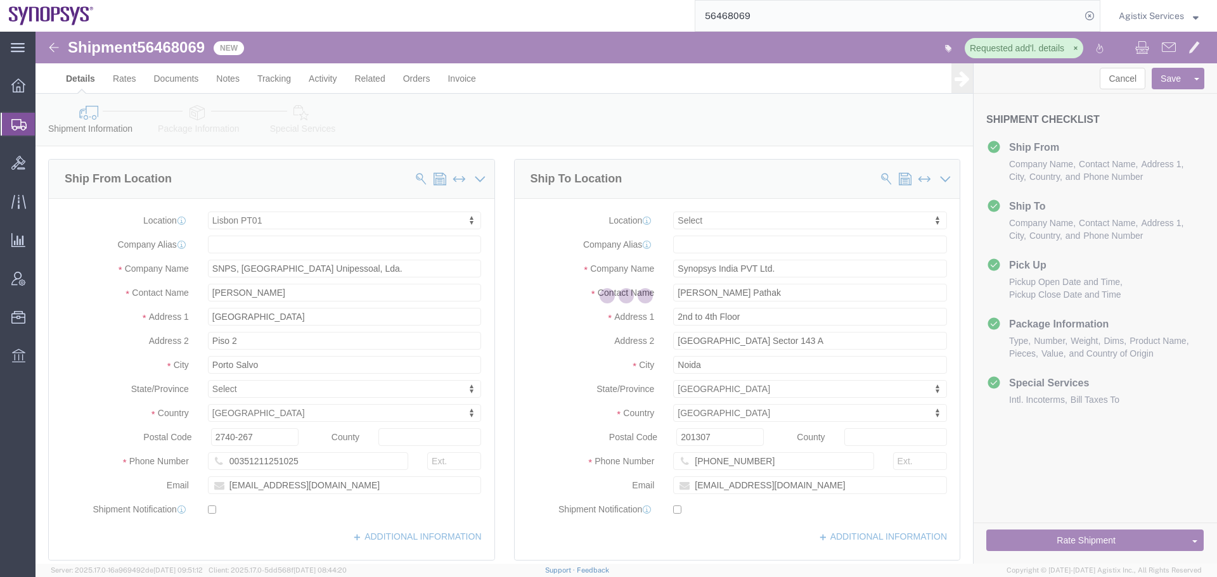
select select "63152"
select select
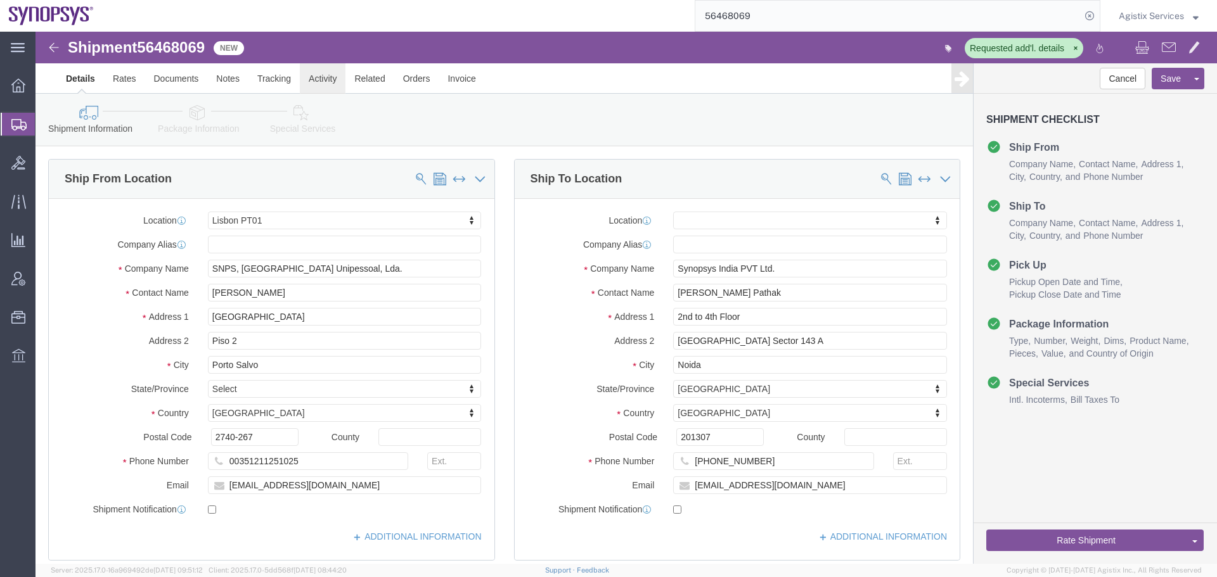
click link "Activity"
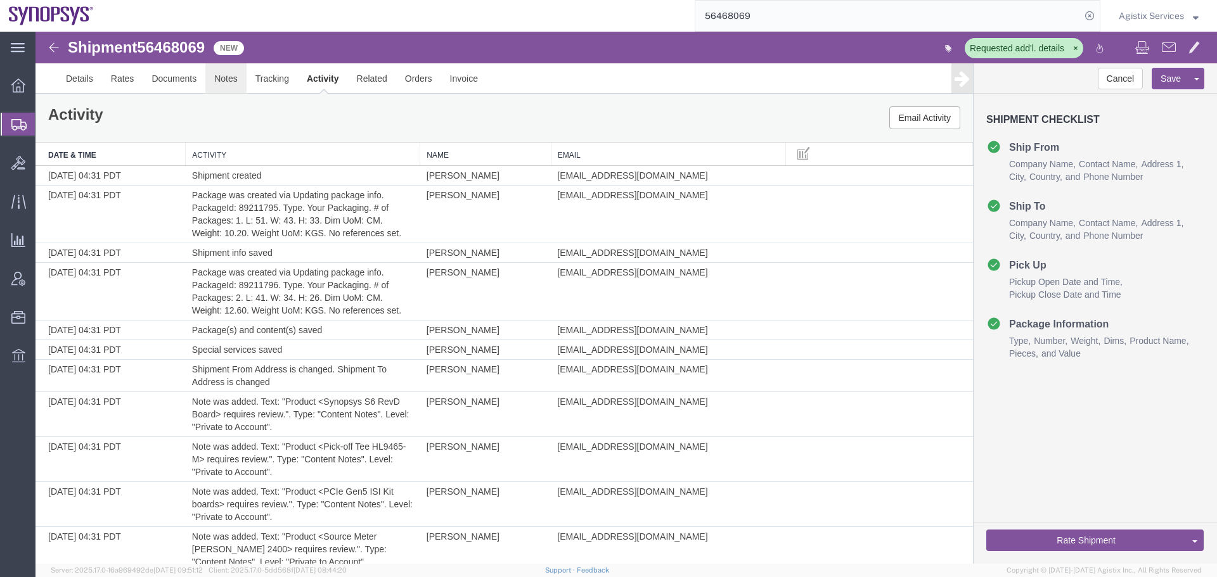
click at [232, 77] on link "Notes" at bounding box center [225, 78] width 41 height 30
